Goal: Information Seeking & Learning: Learn about a topic

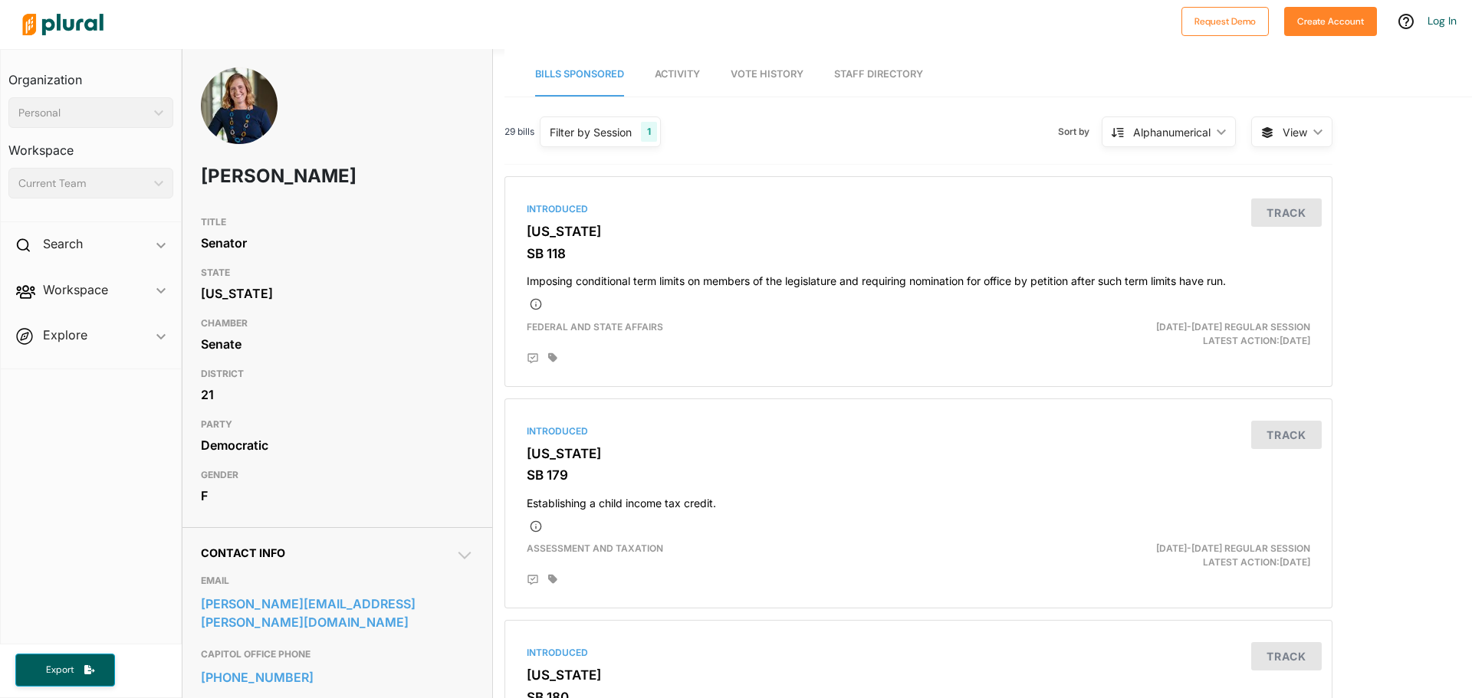
click at [766, 77] on span "Vote History" at bounding box center [767, 73] width 73 height 11
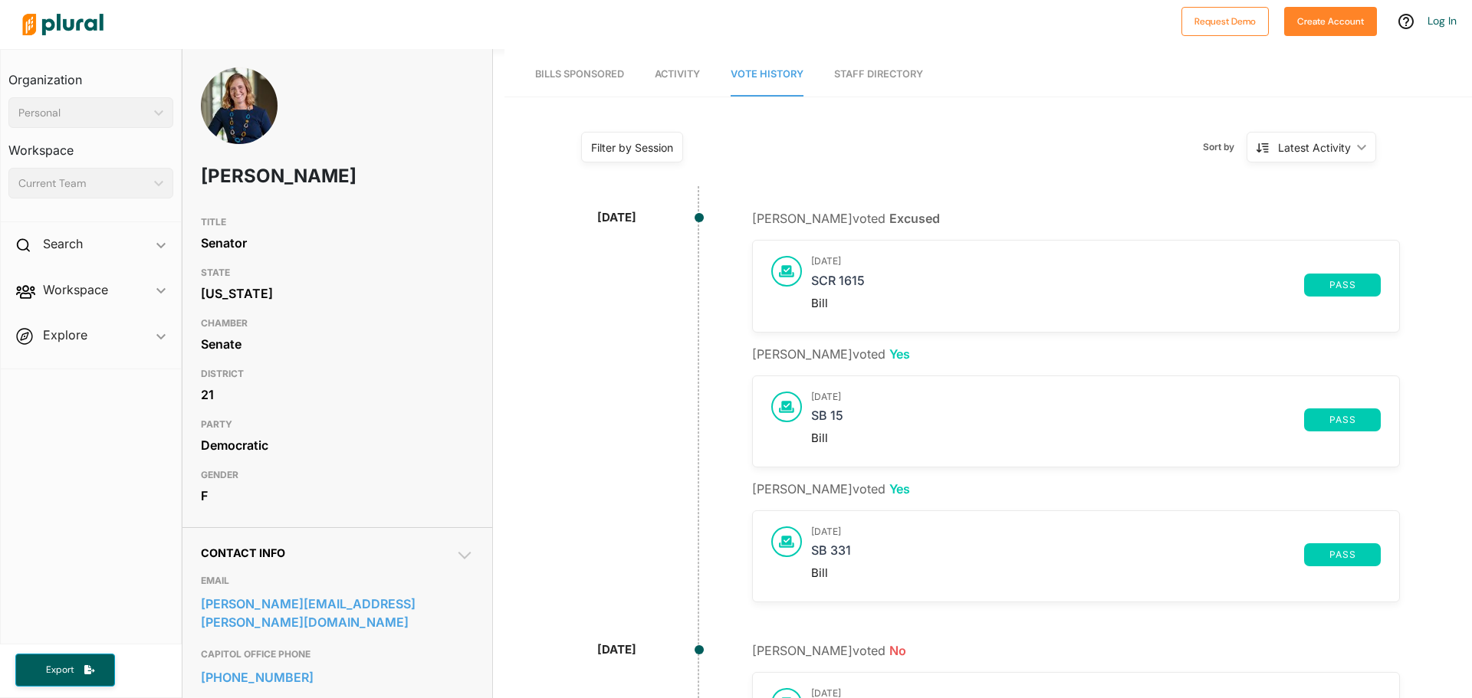
click at [560, 77] on span "Bills Sponsored" at bounding box center [579, 73] width 89 height 11
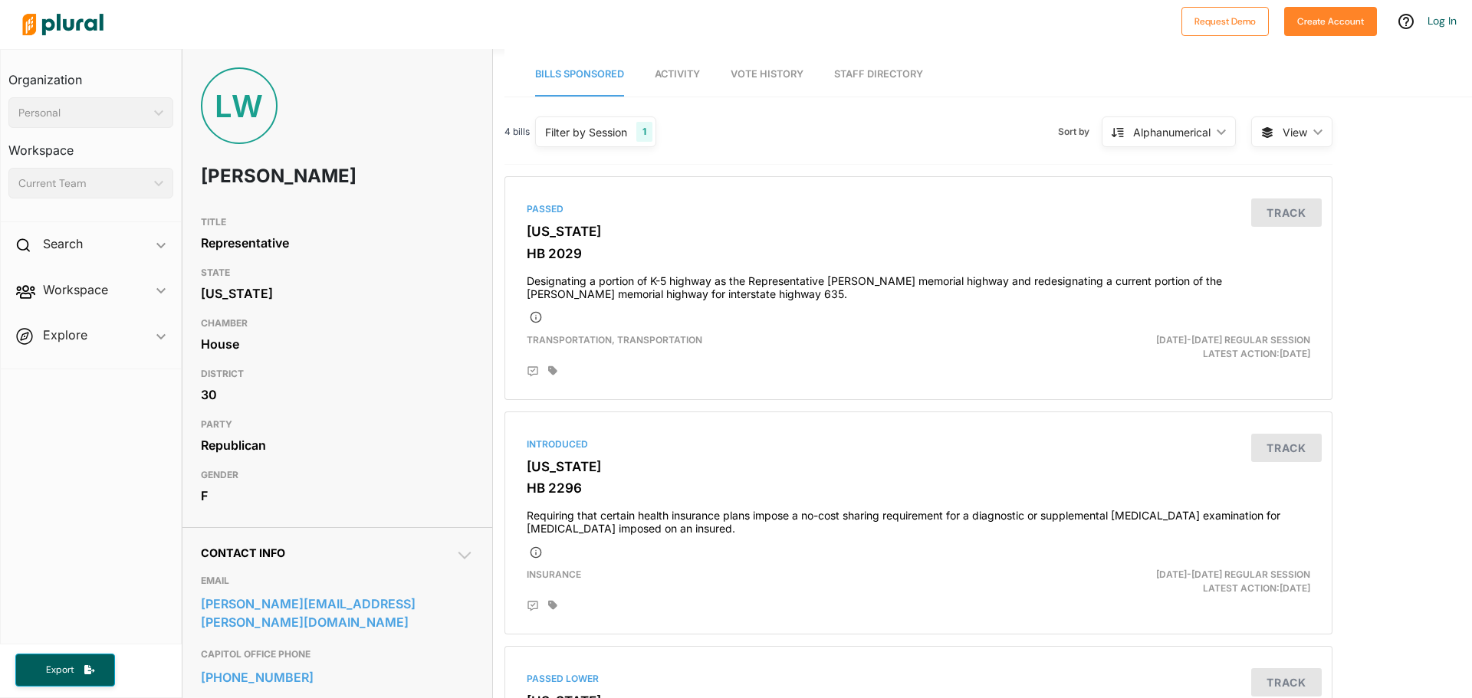
click at [901, 62] on link "Staff Directory" at bounding box center [878, 75] width 89 height 44
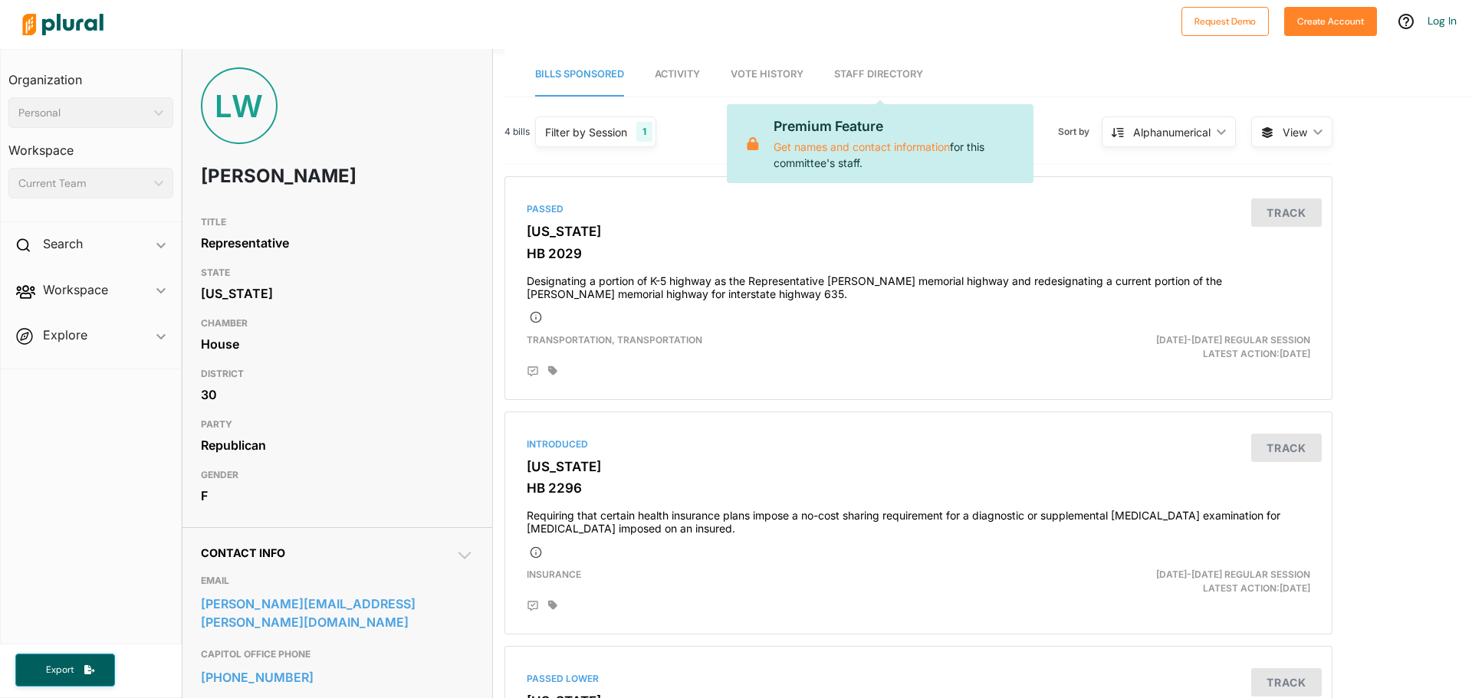
click at [937, 64] on nav "Bills Sponsored Activity Vote History Staff Directory Premium Feature Get names…" at bounding box center [987, 73] width 967 height 48
